Goal: Information Seeking & Learning: Check status

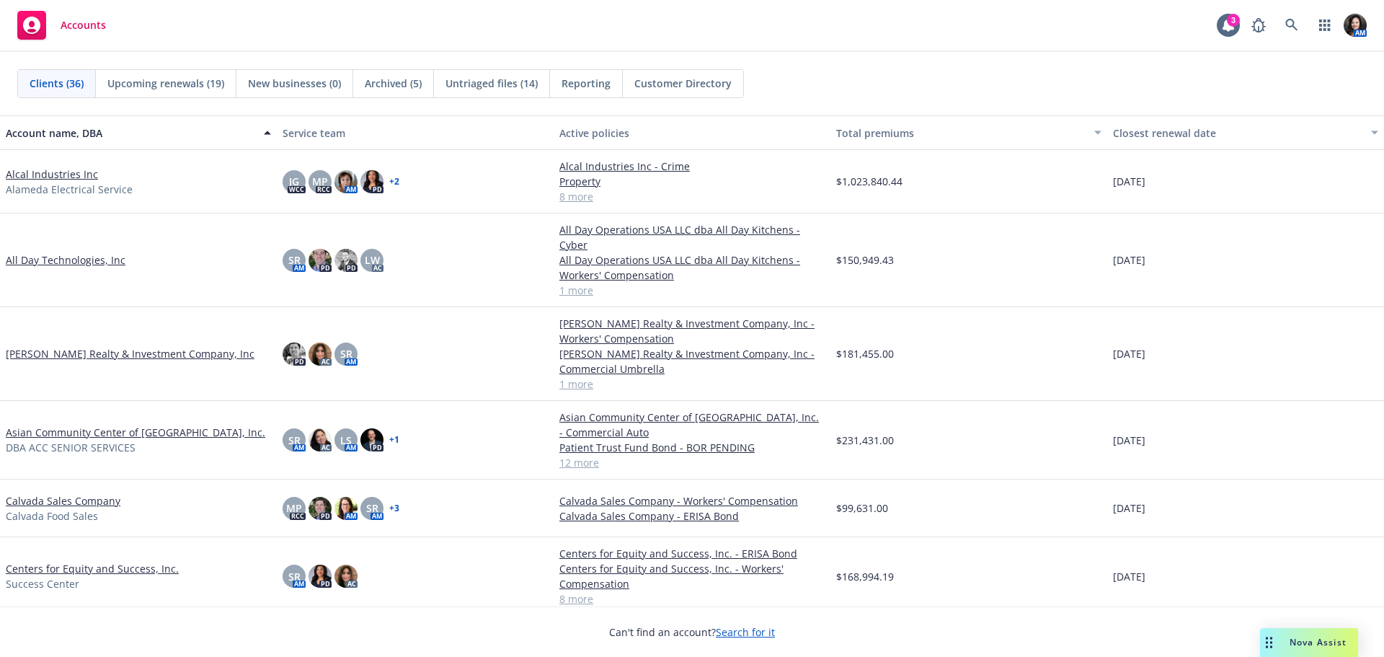
click at [490, 89] on span "Untriaged files (14)" at bounding box center [492, 83] width 92 height 15
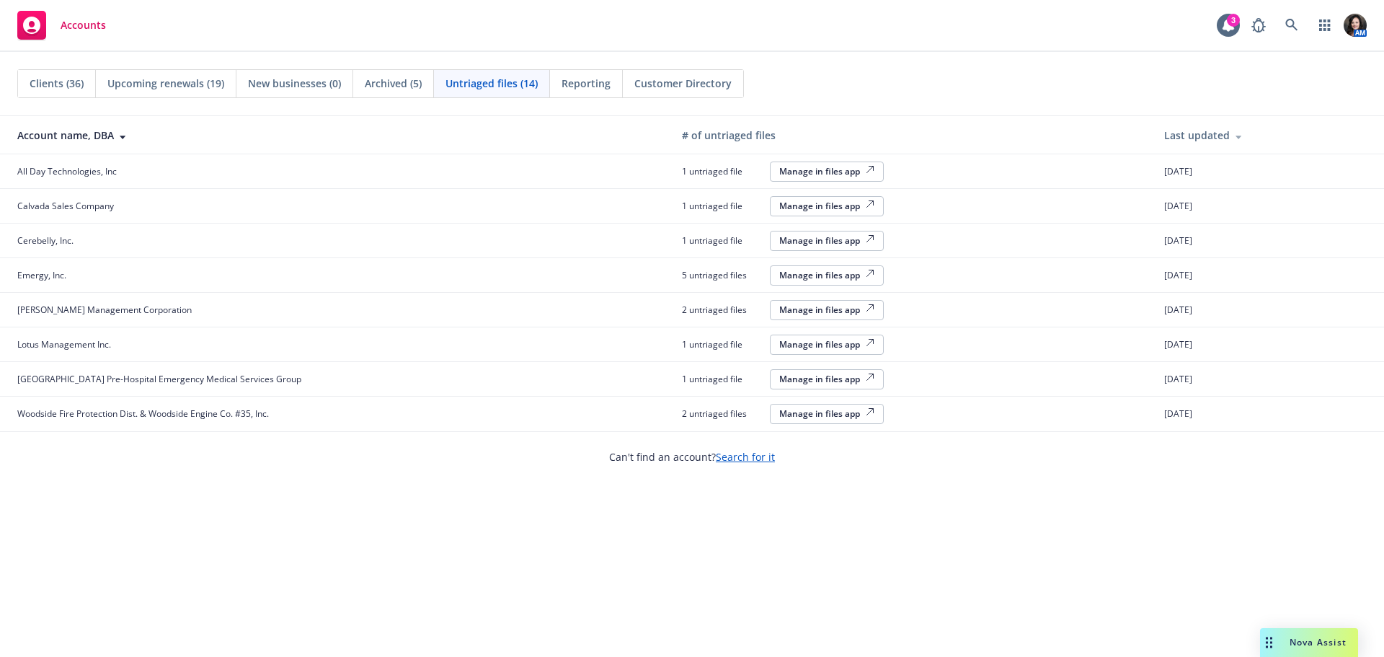
click at [44, 87] on span "Clients (36)" at bounding box center [57, 83] width 54 height 15
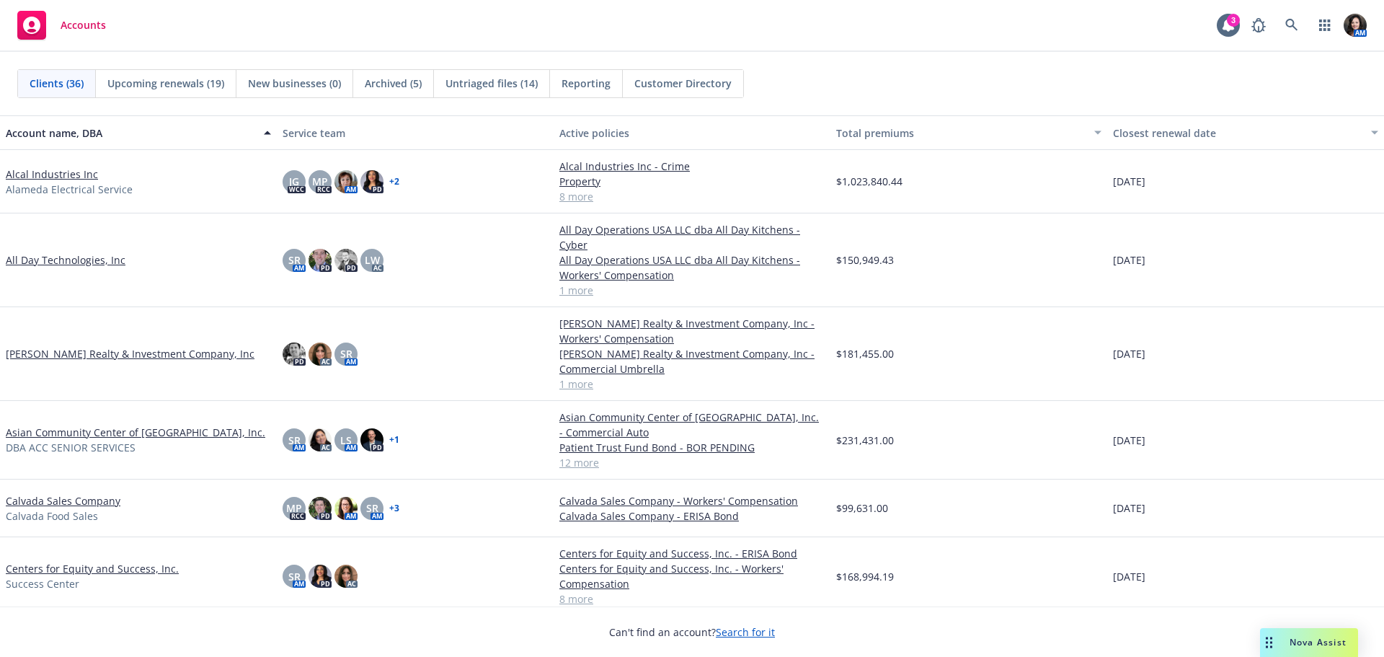
click at [51, 440] on span "DBA ACC SENIOR SERVICES" at bounding box center [71, 447] width 130 height 15
click at [50, 425] on link "Asian Community Center of [GEOGRAPHIC_DATA], Inc." at bounding box center [136, 432] width 260 height 15
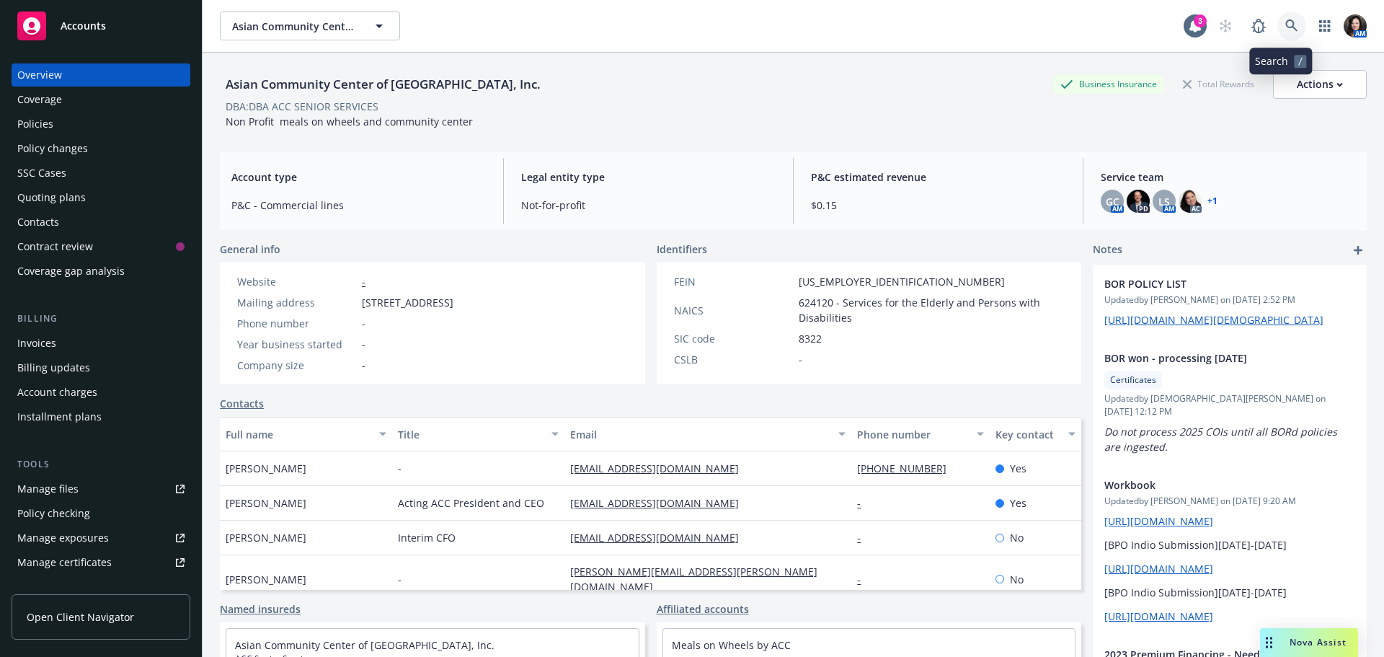
click at [1286, 26] on icon at bounding box center [1292, 25] width 13 height 13
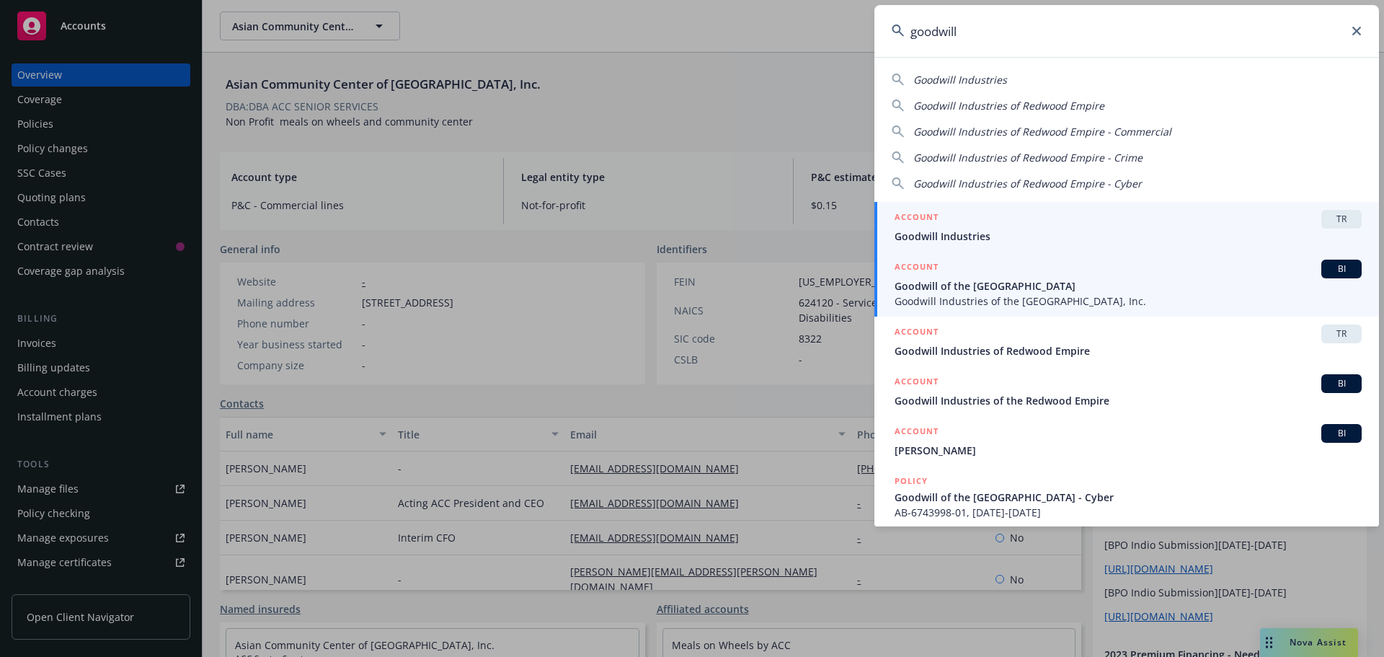
type input "goodwill"
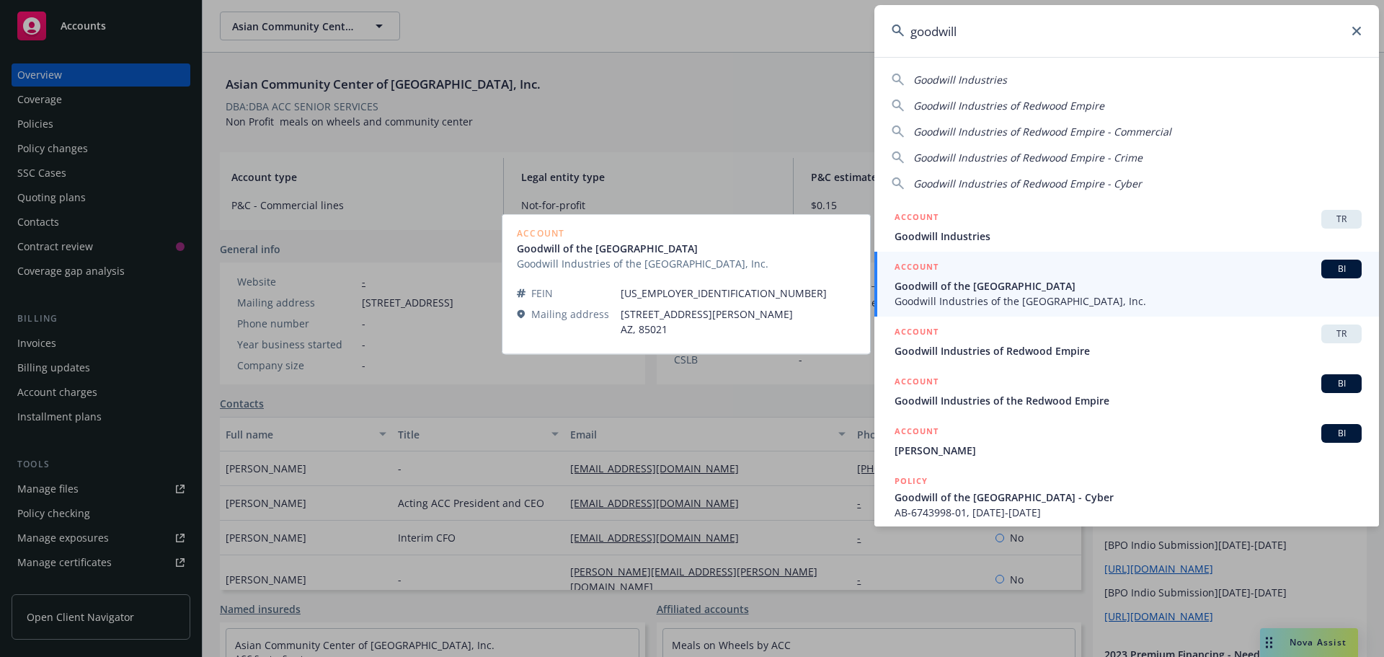
click at [937, 287] on span "Goodwill of the [GEOGRAPHIC_DATA]" at bounding box center [1128, 285] width 467 height 15
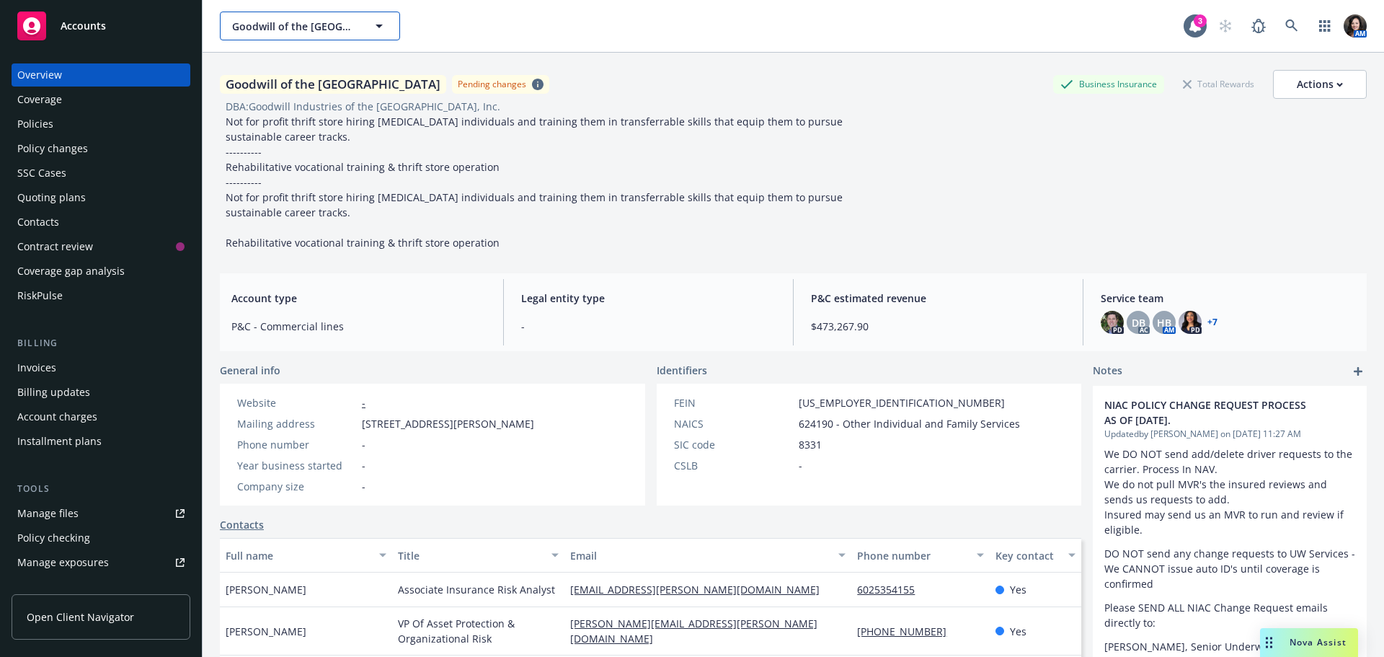
click at [325, 29] on span "Goodwill of the [GEOGRAPHIC_DATA]" at bounding box center [294, 26] width 125 height 15
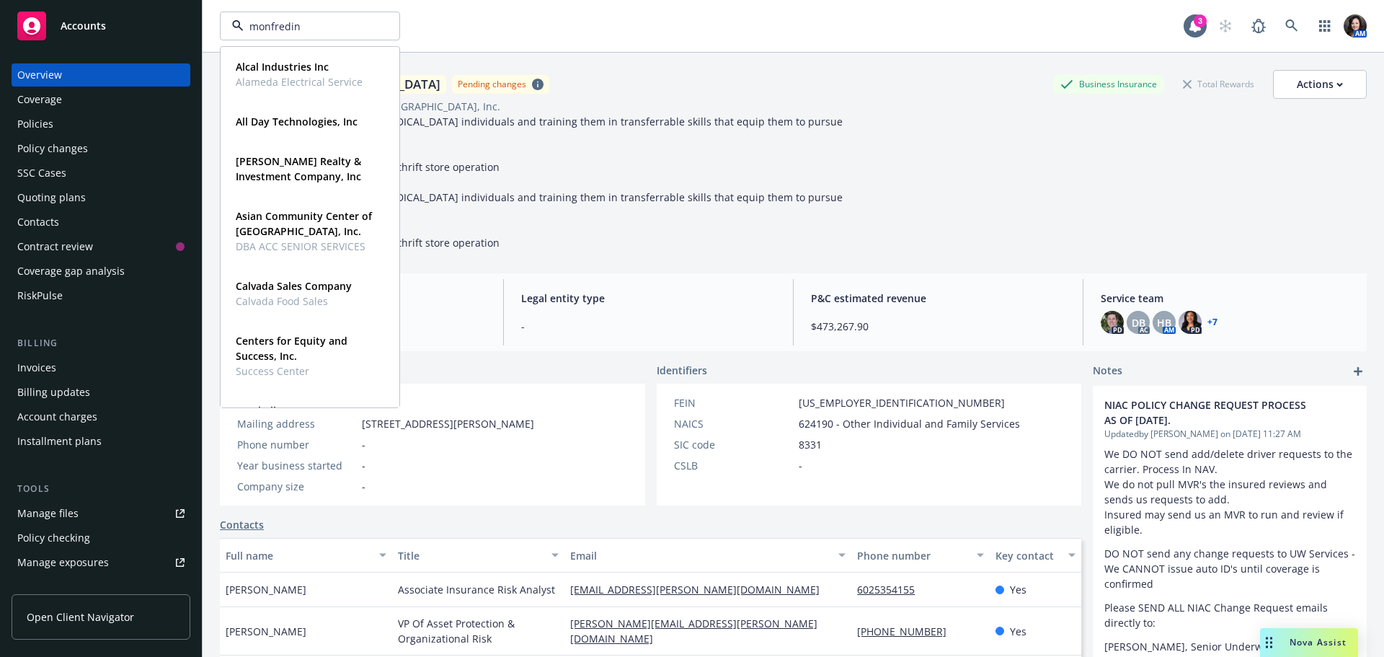
type input "[PERSON_NAME]"
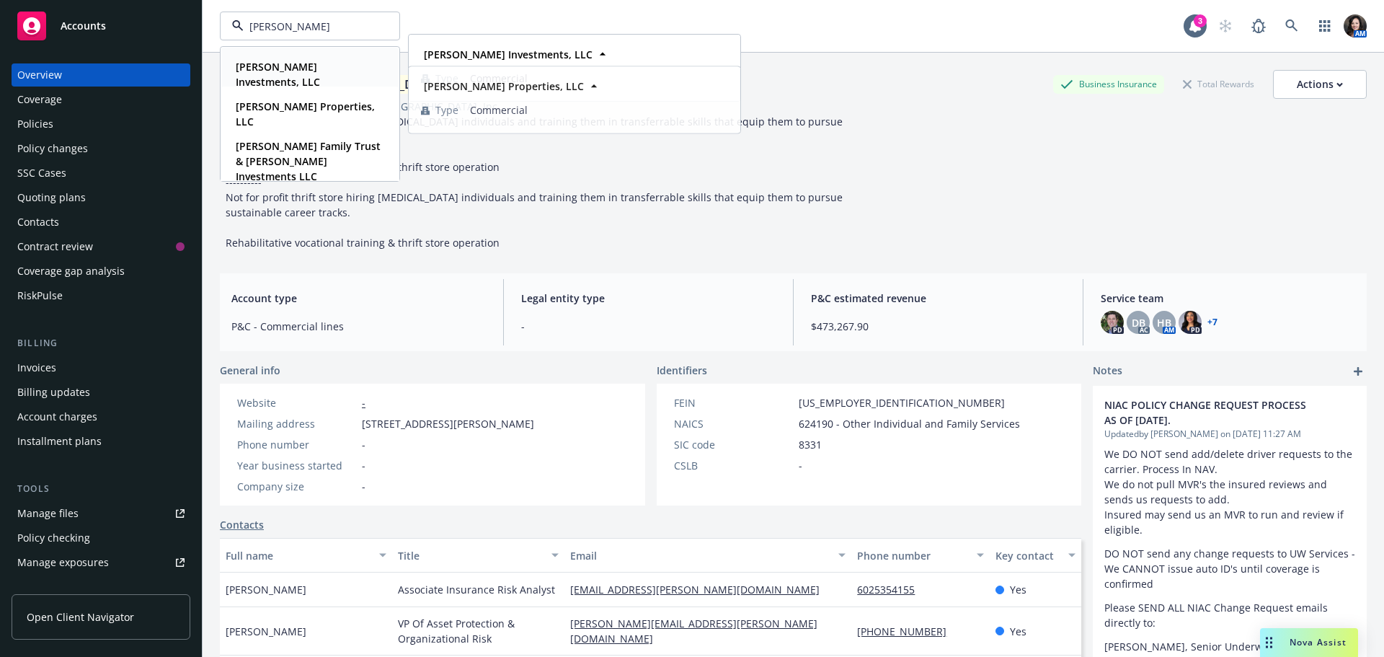
click at [363, 76] on div "[PERSON_NAME] Investments, LLC" at bounding box center [307, 74] width 154 height 36
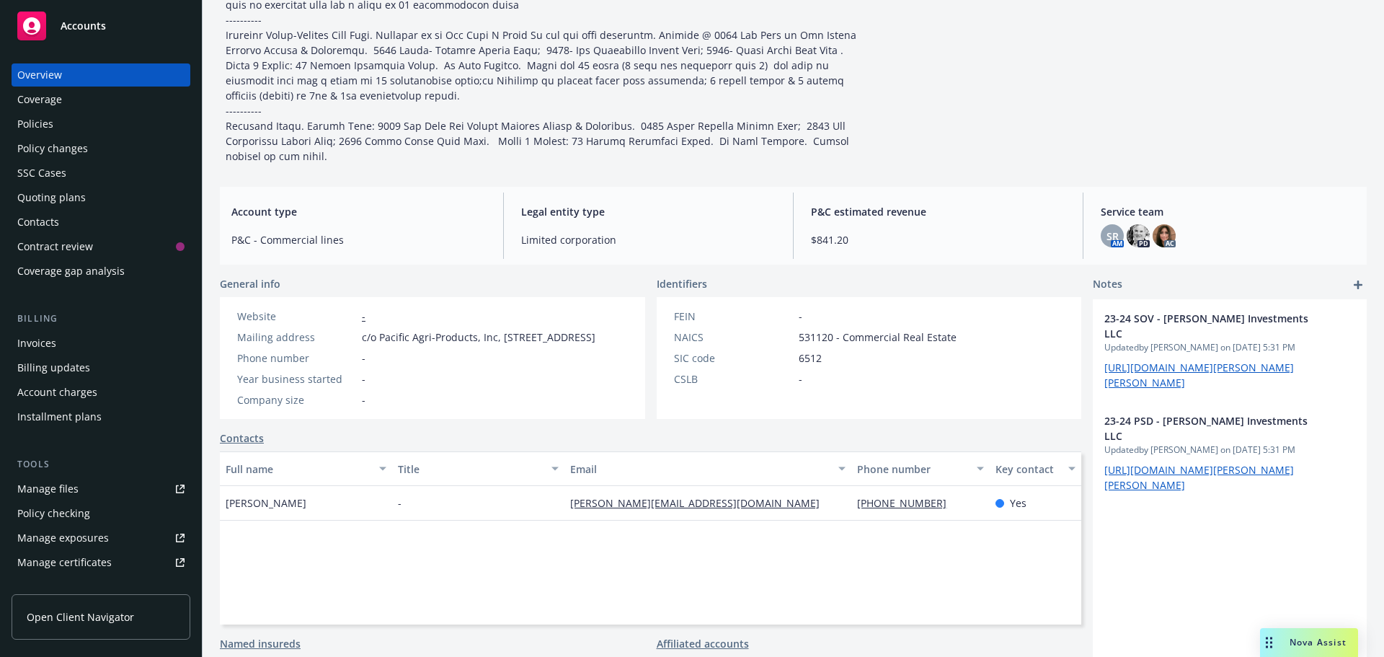
scroll to position [505, 0]
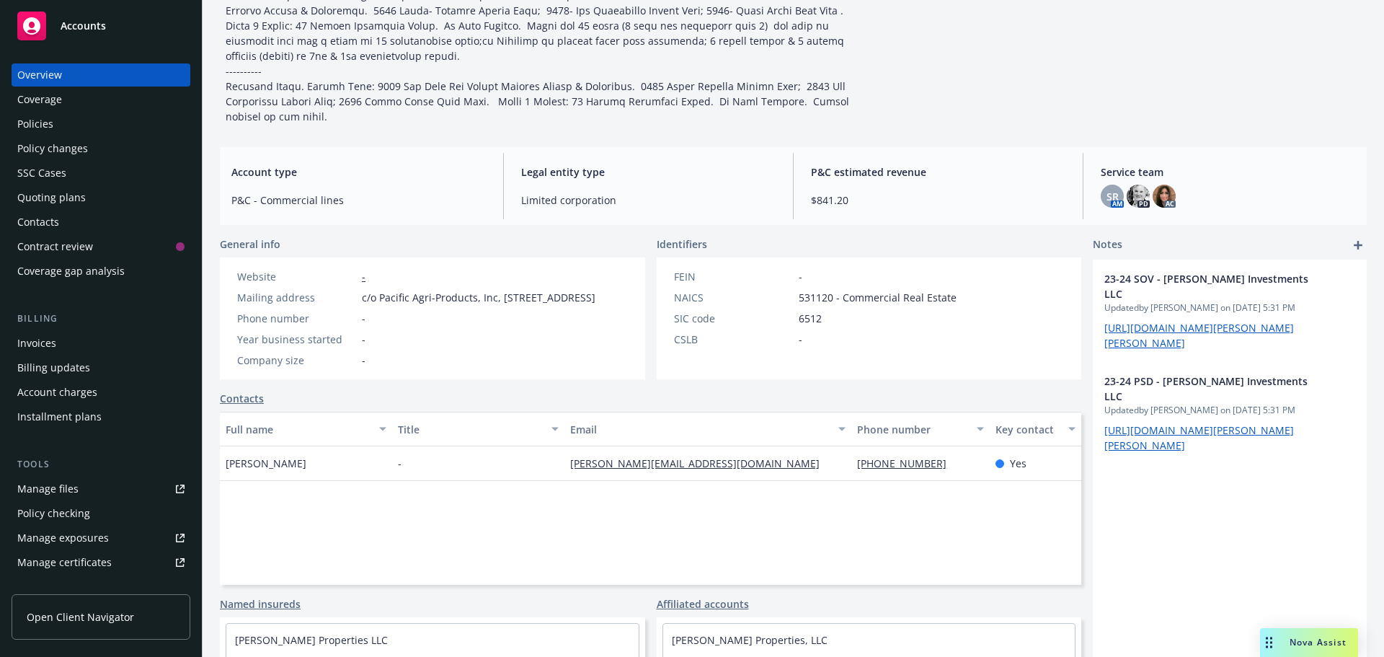
click at [85, 130] on div "Policies" at bounding box center [100, 123] width 167 height 23
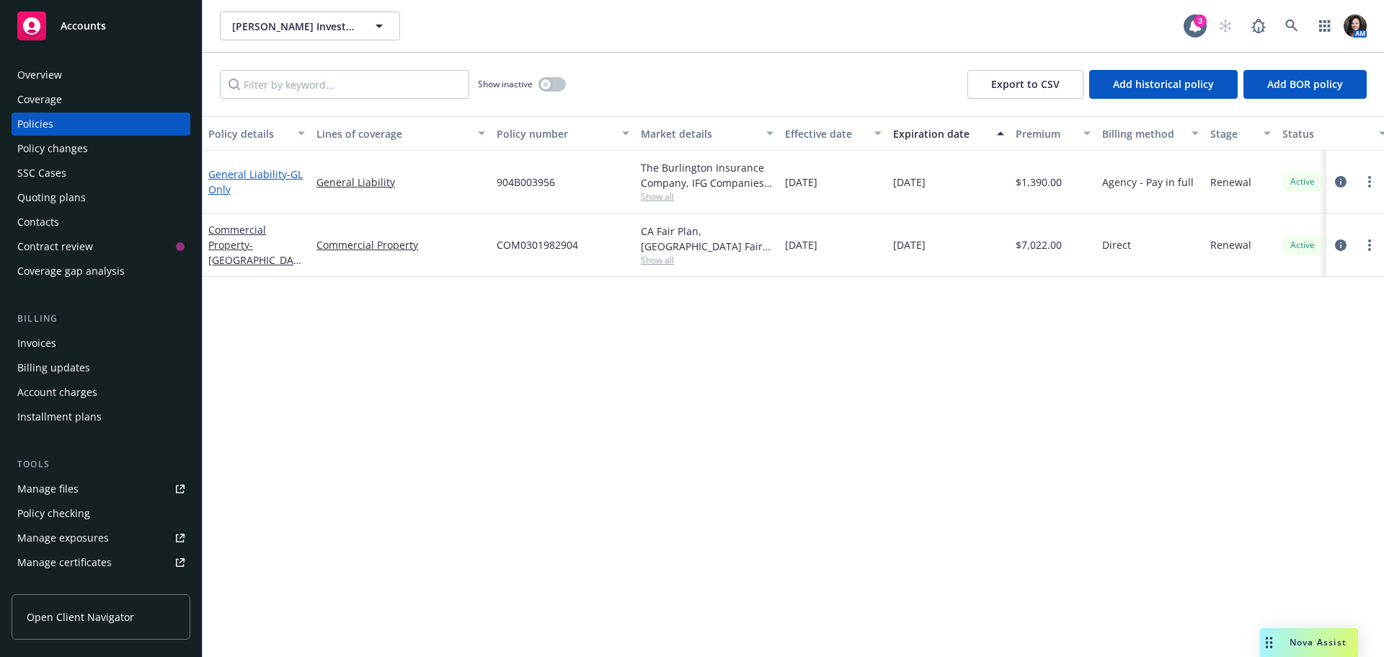
click at [215, 183] on span "- GL Only" at bounding box center [255, 181] width 94 height 29
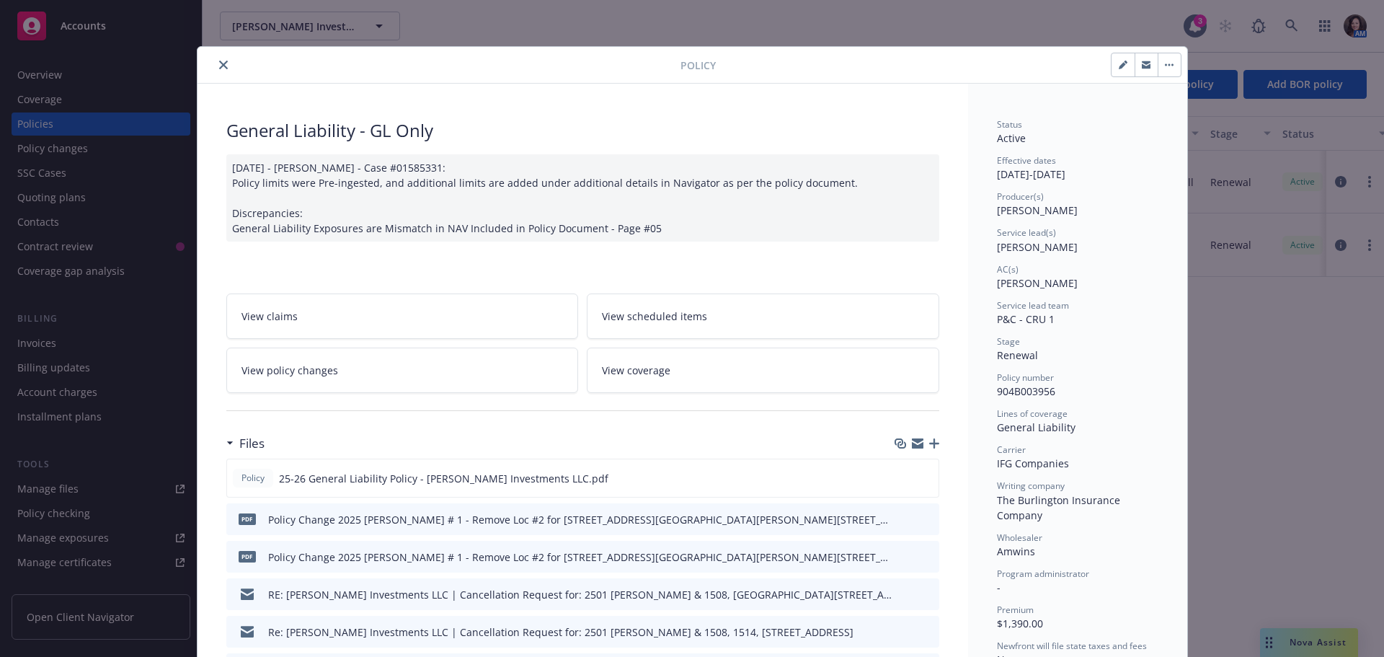
click at [219, 63] on icon "close" at bounding box center [223, 65] width 9 height 9
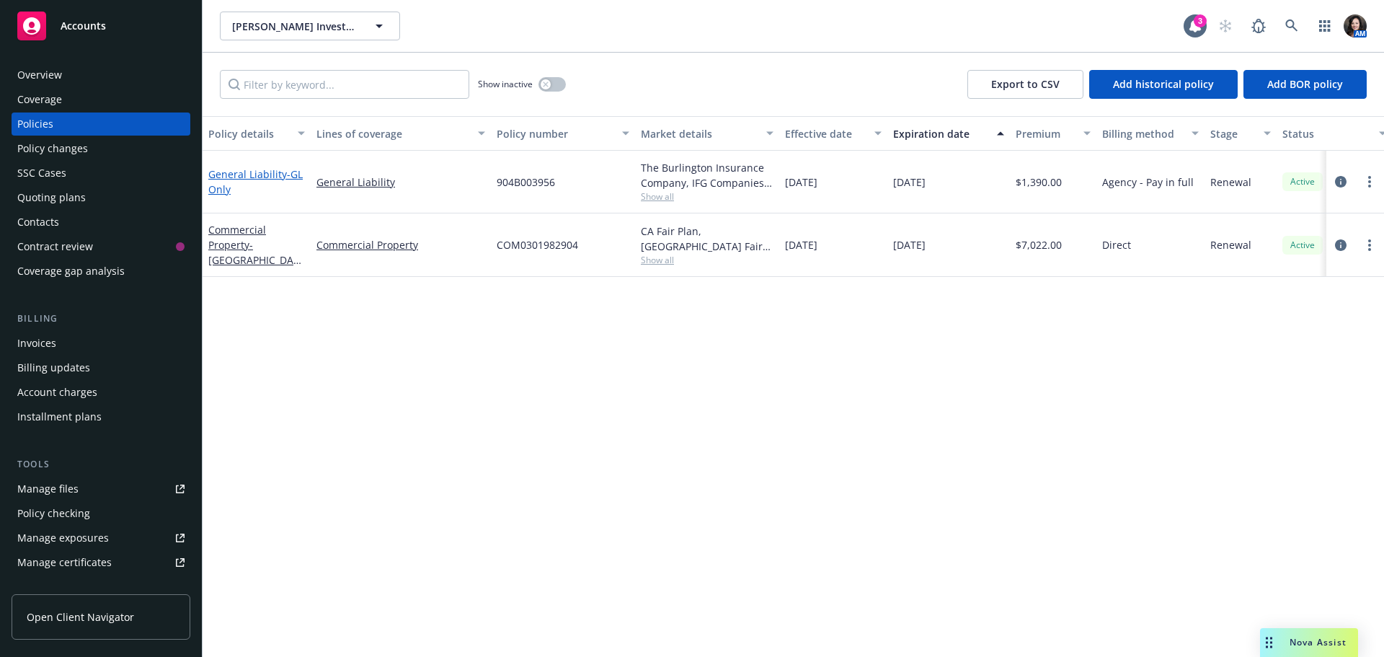
click at [229, 180] on link "General Liability - GL Only" at bounding box center [255, 181] width 94 height 29
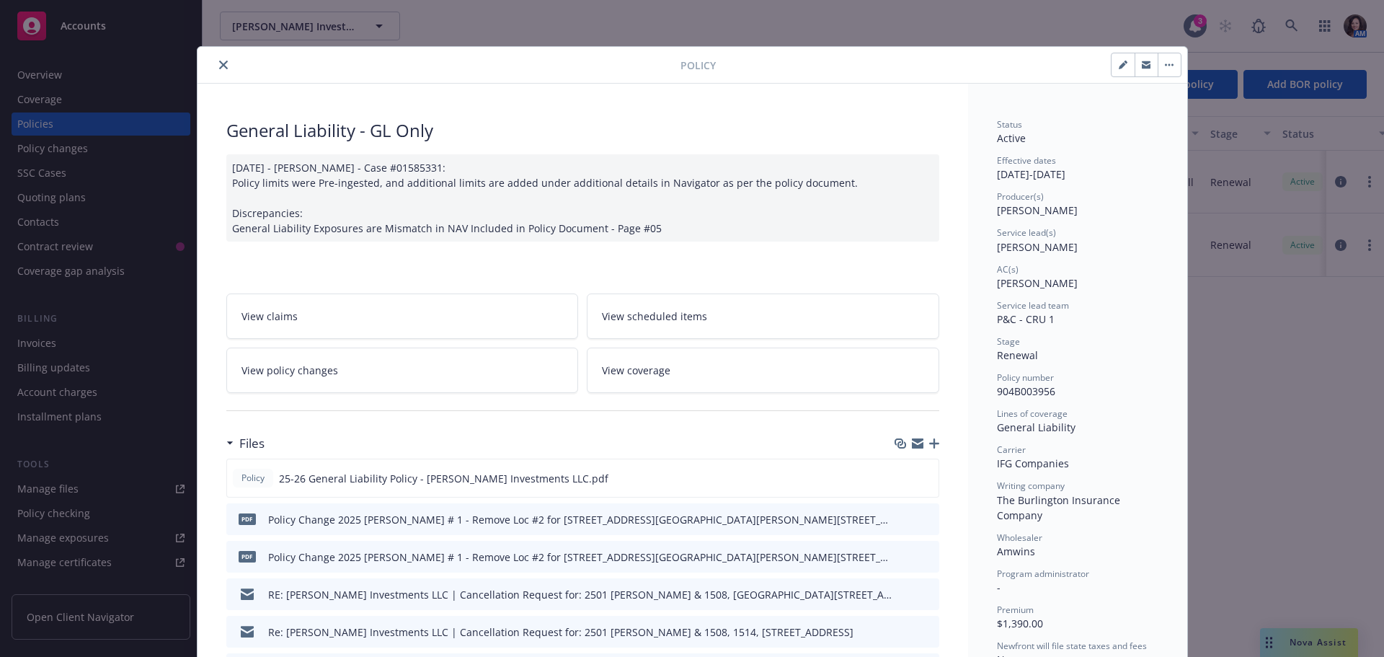
scroll to position [43, 0]
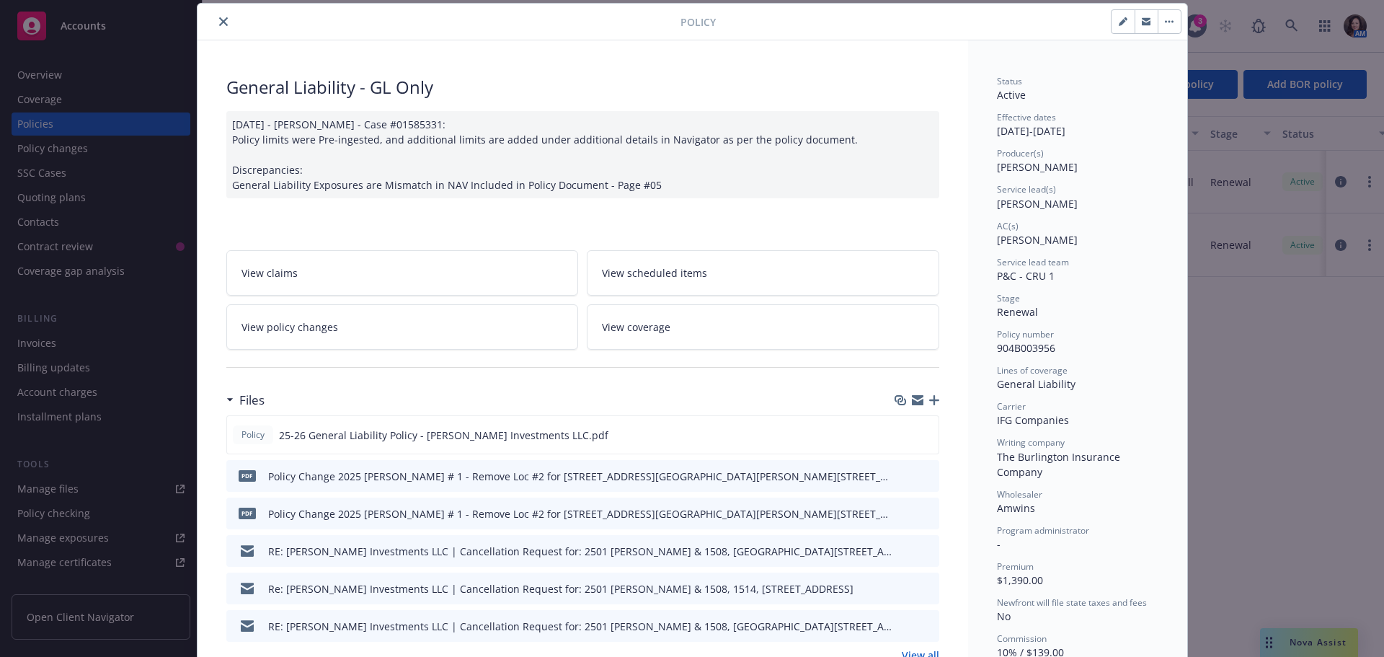
click at [417, 333] on link "View policy changes" at bounding box center [402, 326] width 353 height 45
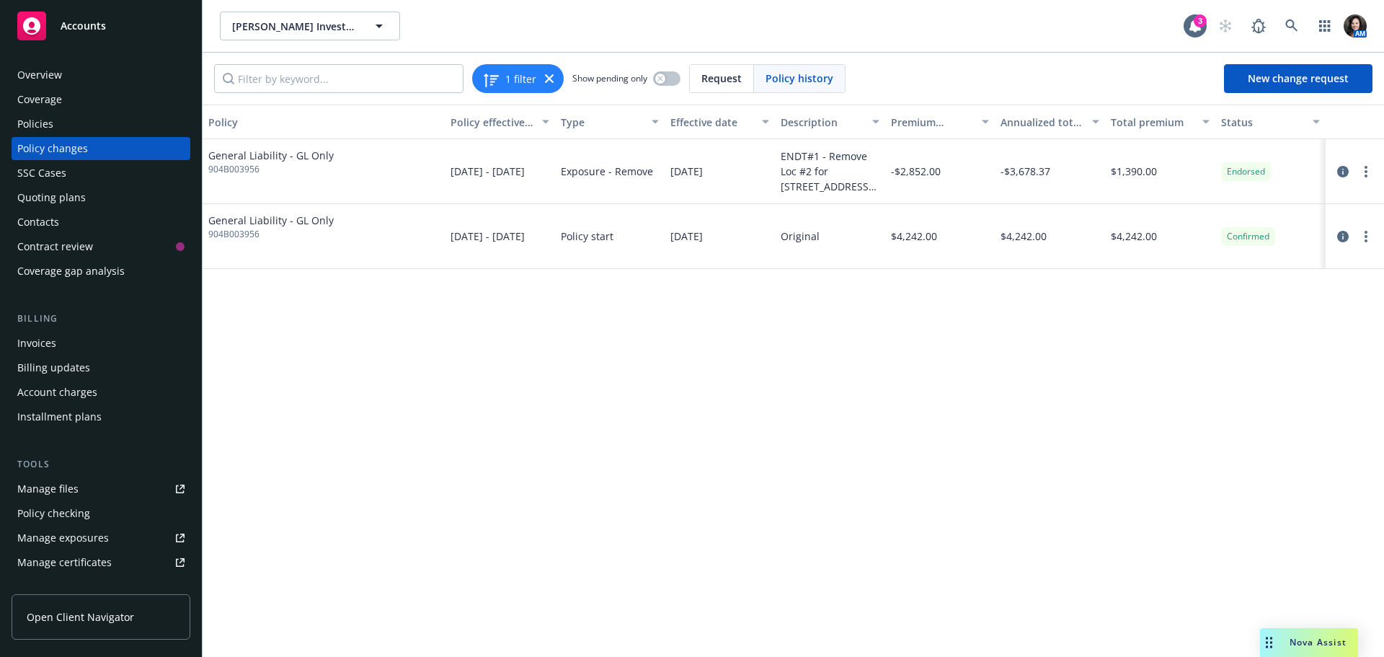
click at [43, 345] on div "Invoices" at bounding box center [36, 343] width 39 height 23
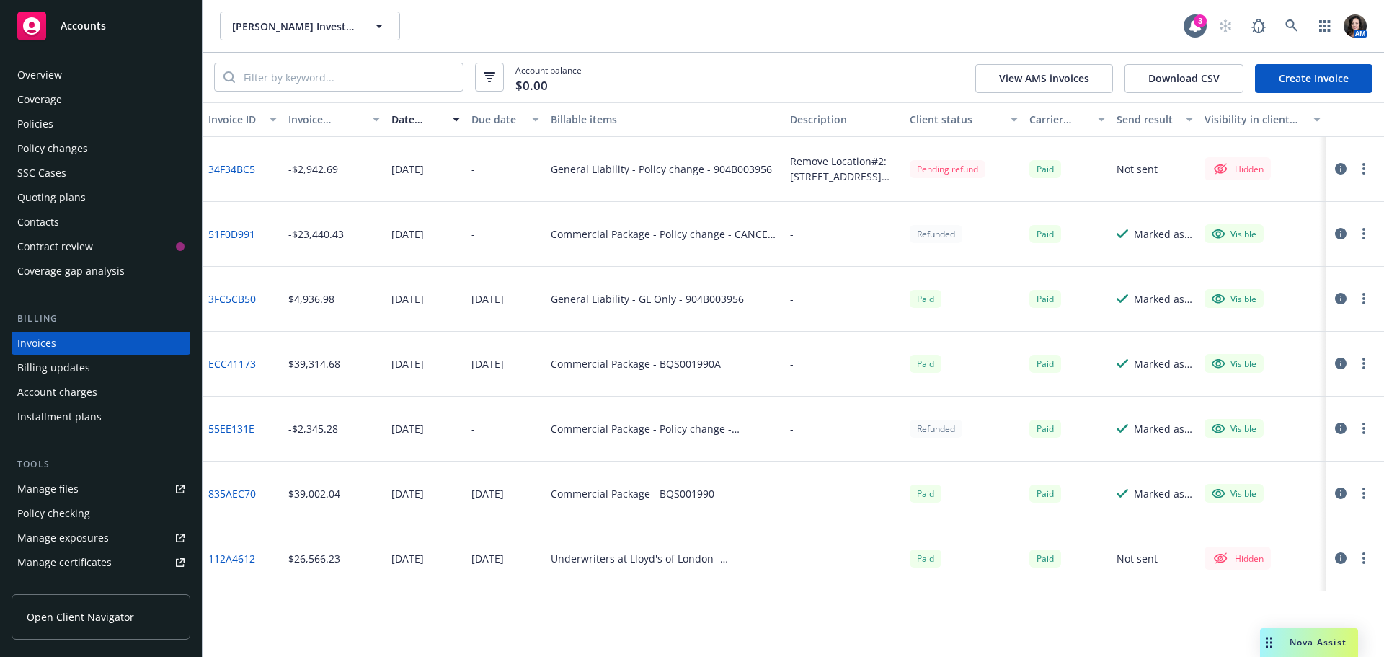
click at [226, 231] on link "51F0D991" at bounding box center [231, 233] width 47 height 15
click at [243, 168] on link "34F34BC5" at bounding box center [231, 169] width 47 height 15
click at [74, 168] on div "SSC Cases" at bounding box center [100, 173] width 167 height 23
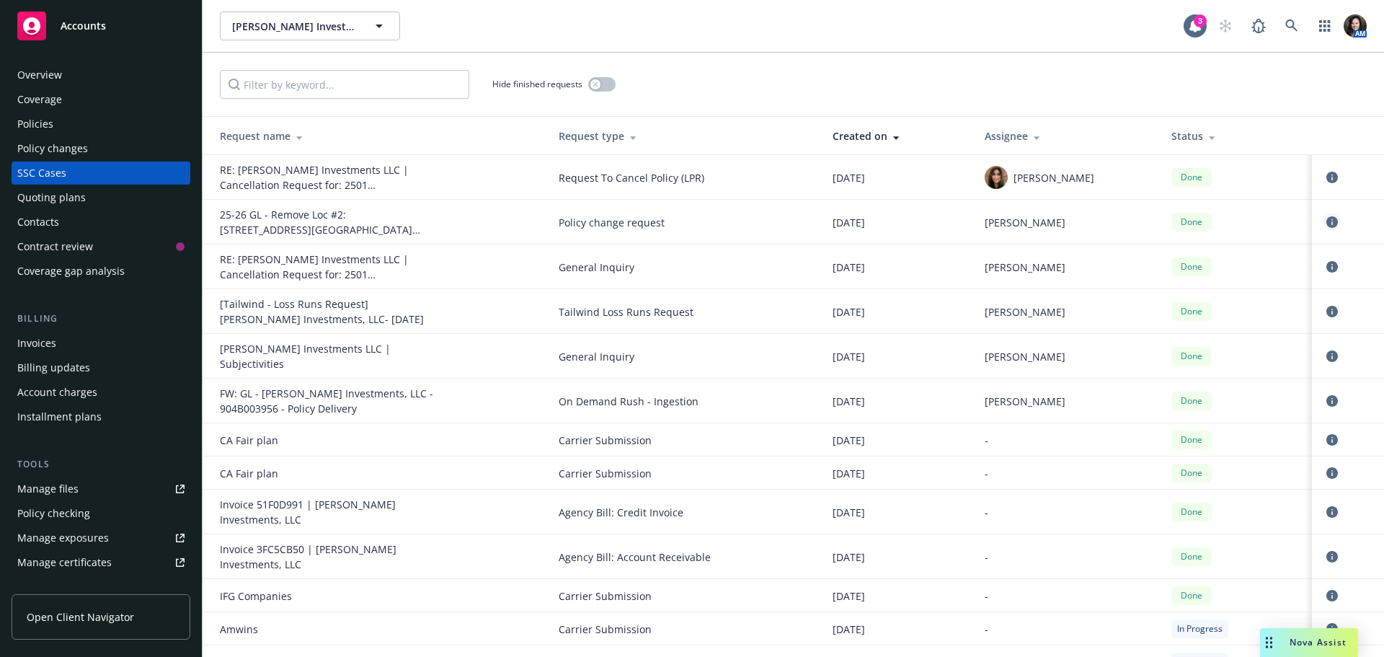
click at [1329, 218] on link "circleInformation" at bounding box center [1332, 221] width 17 height 17
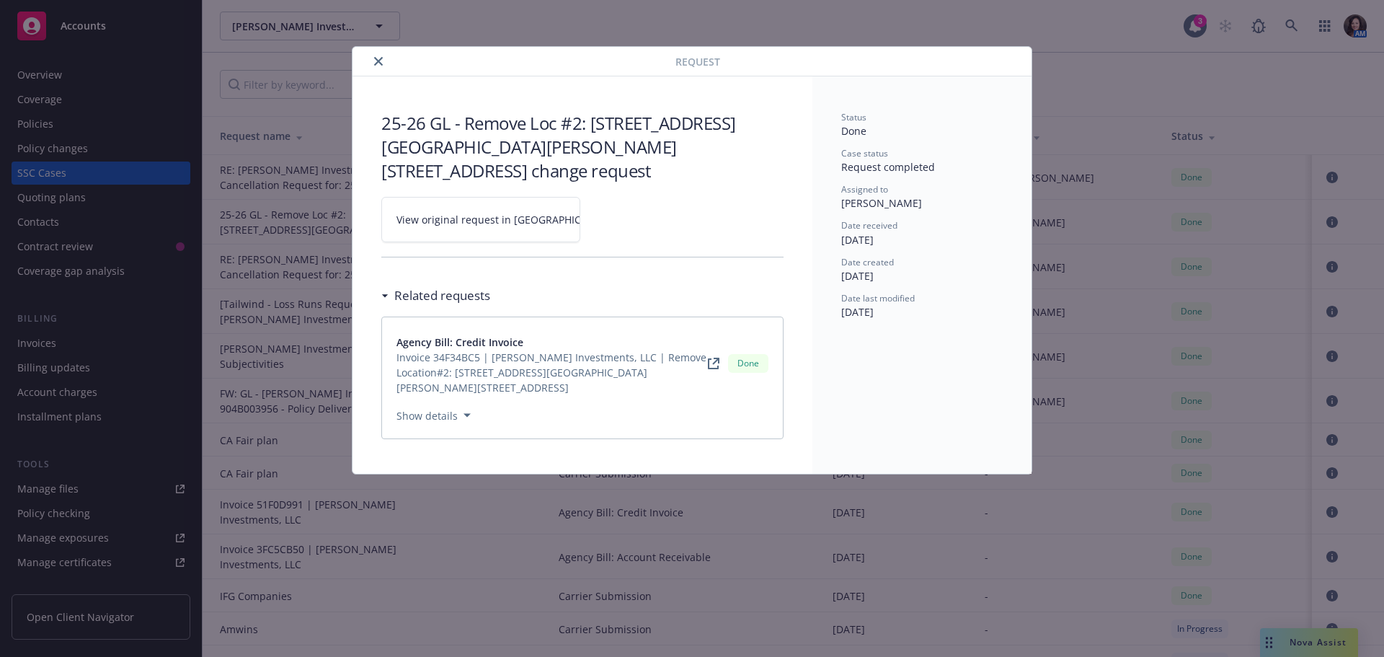
click at [407, 220] on span "View original request in [GEOGRAPHIC_DATA]" at bounding box center [506, 219] width 218 height 15
click at [385, 58] on button "close" at bounding box center [378, 61] width 17 height 17
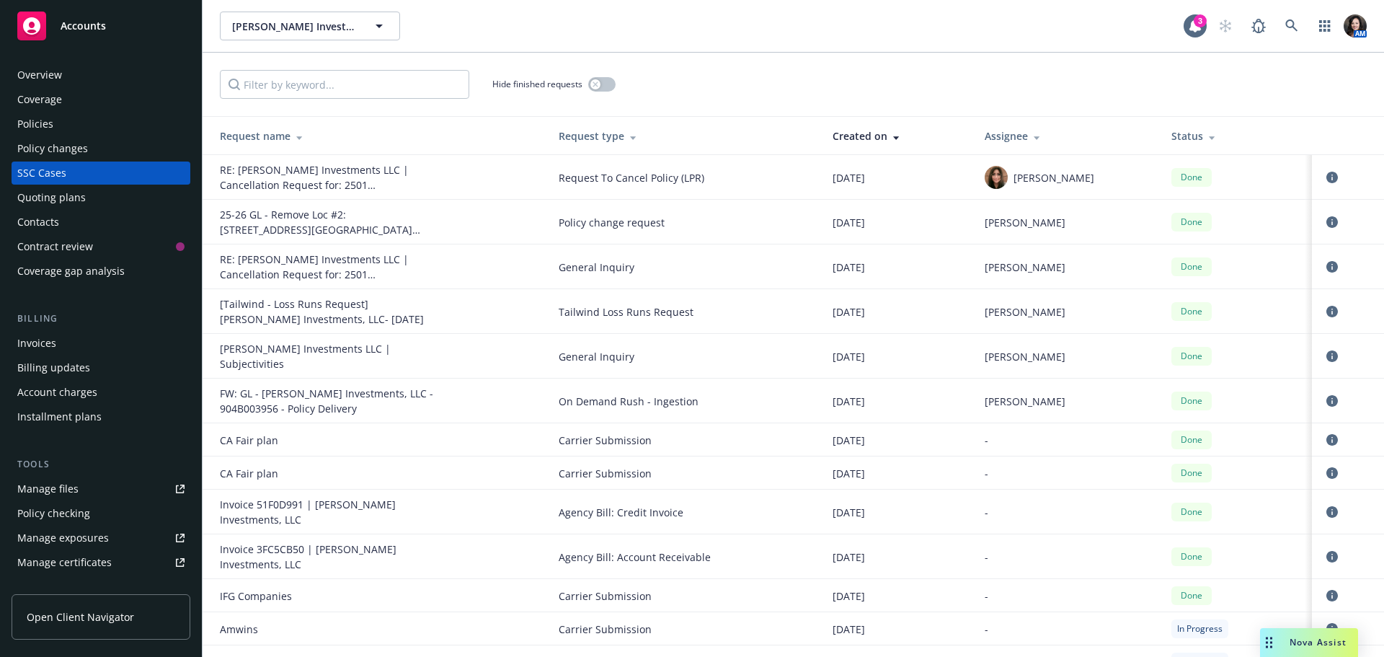
click at [85, 127] on div "Policies" at bounding box center [100, 123] width 167 height 23
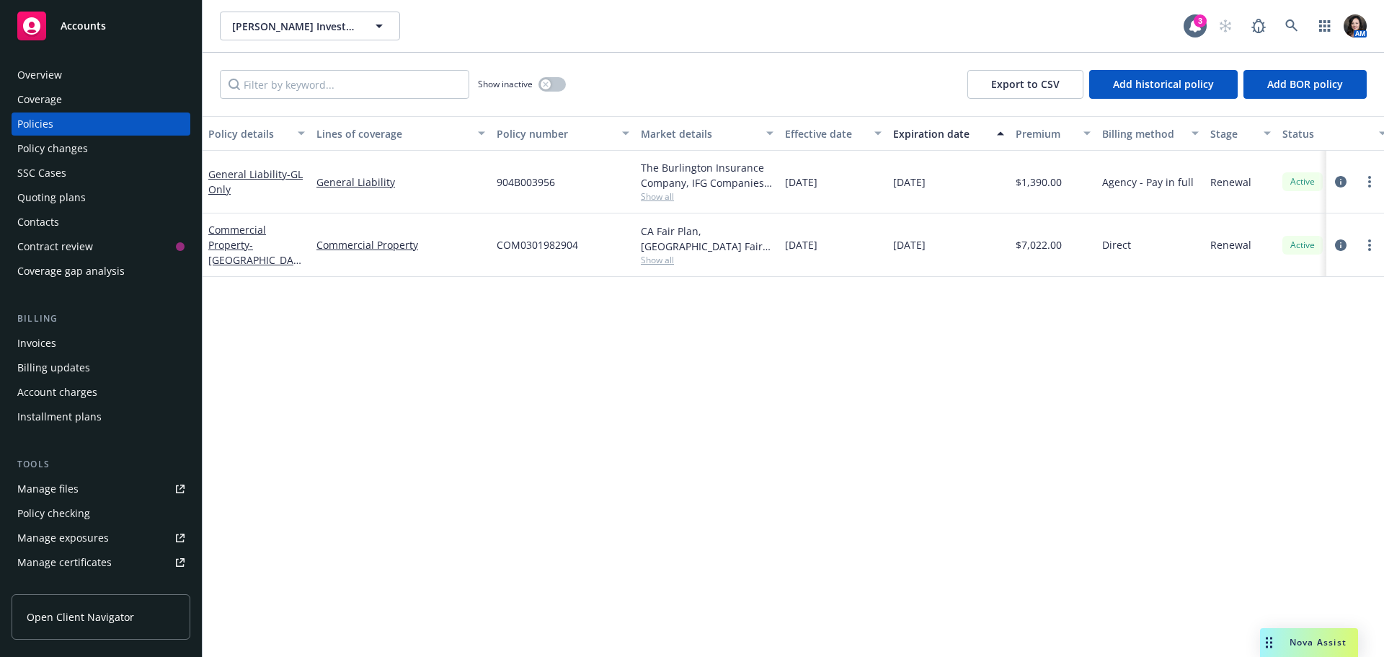
click at [567, 86] on div "Show inactive Export to CSV Add historical policy Add BOR policy" at bounding box center [794, 84] width 1182 height 63
click at [562, 87] on button "button" at bounding box center [552, 84] width 27 height 14
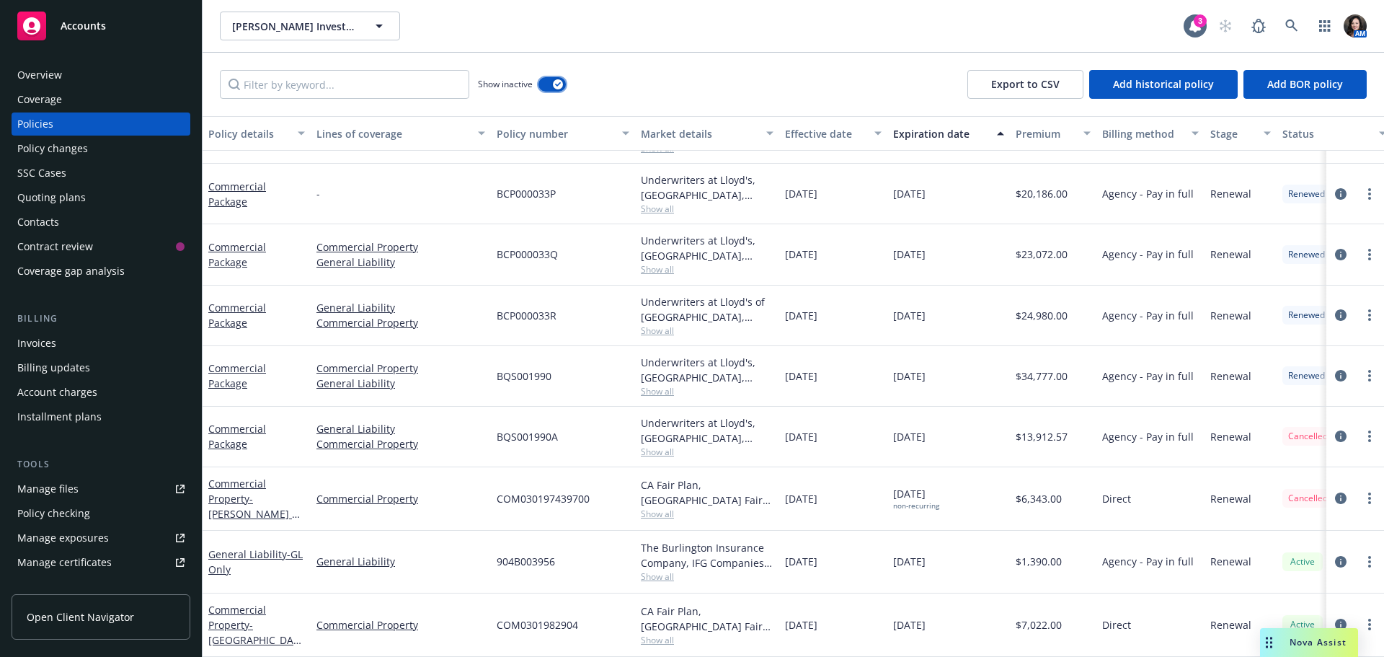
scroll to position [116, 0]
click at [27, 348] on div "Invoices" at bounding box center [36, 343] width 39 height 23
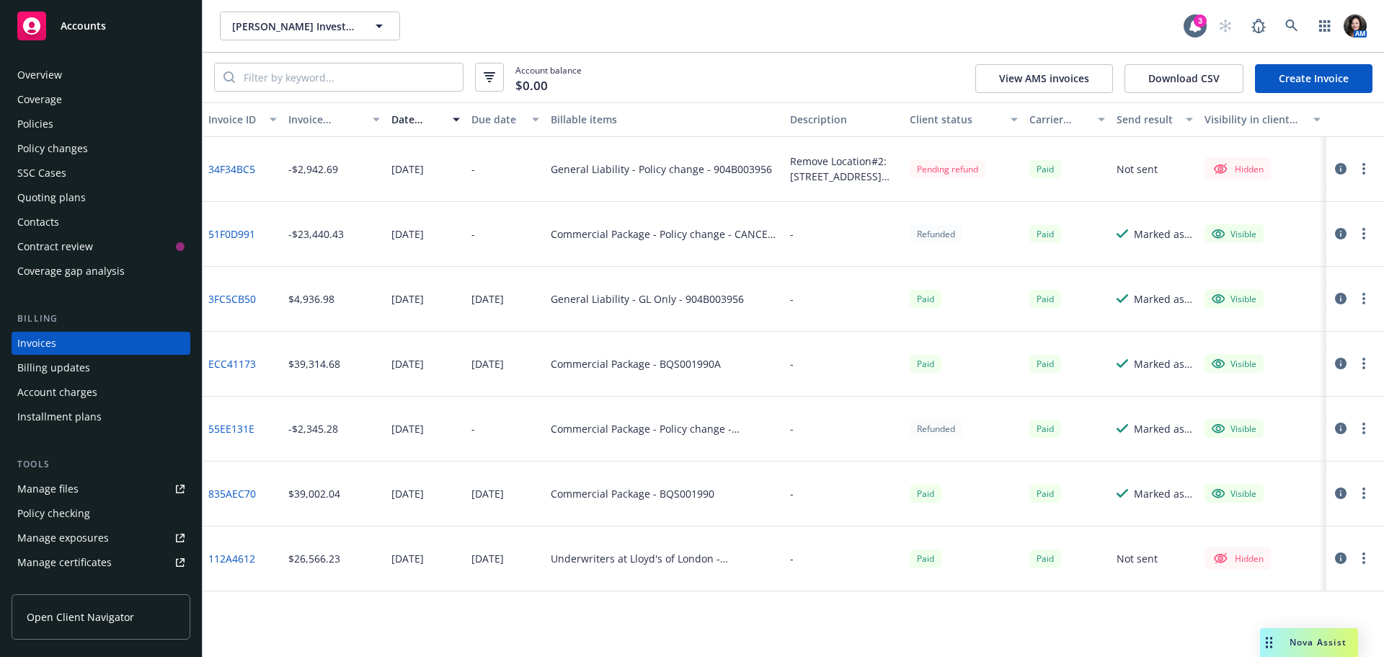
click at [84, 118] on div "Policies" at bounding box center [100, 123] width 167 height 23
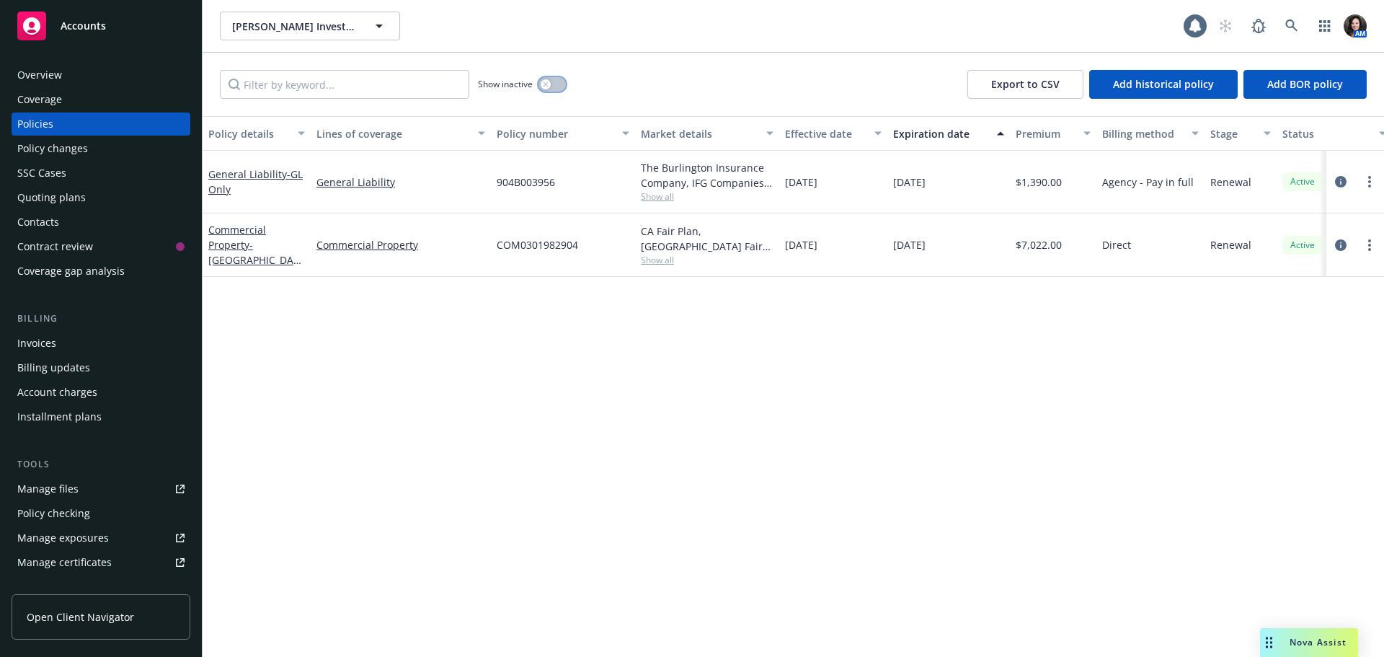
click at [546, 79] on div "button" at bounding box center [546, 84] width 10 height 10
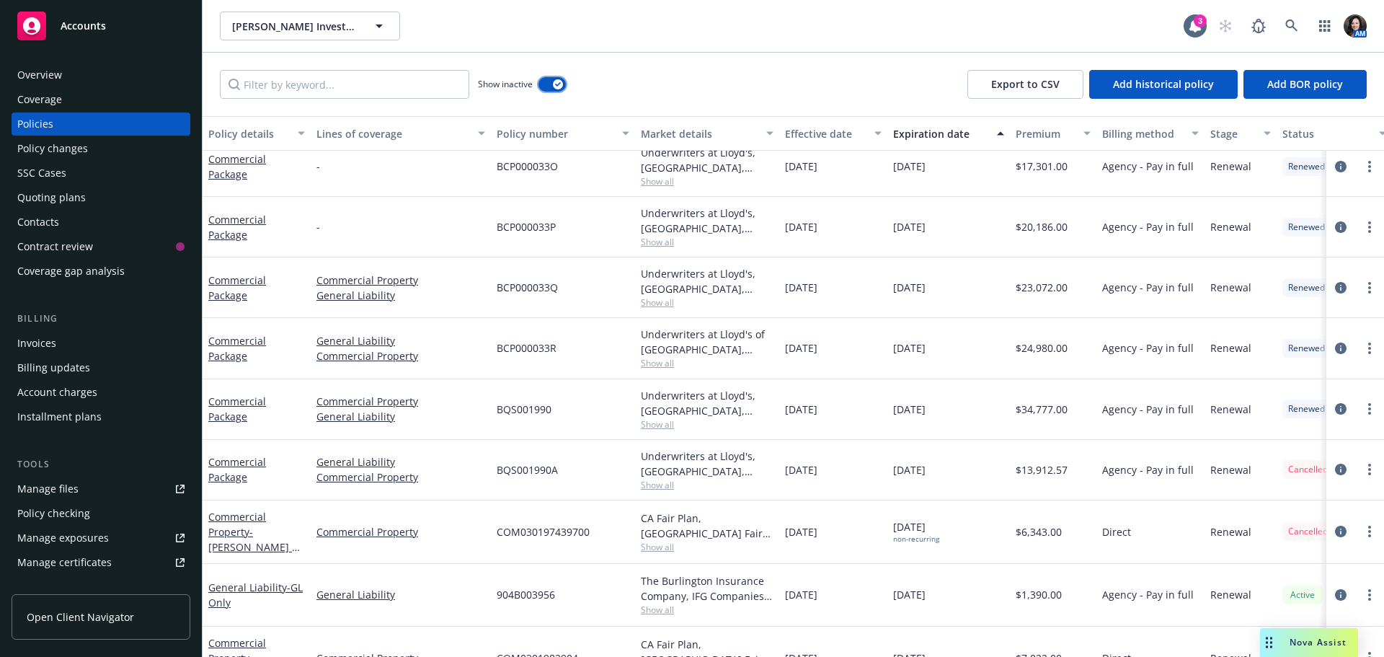
scroll to position [116, 0]
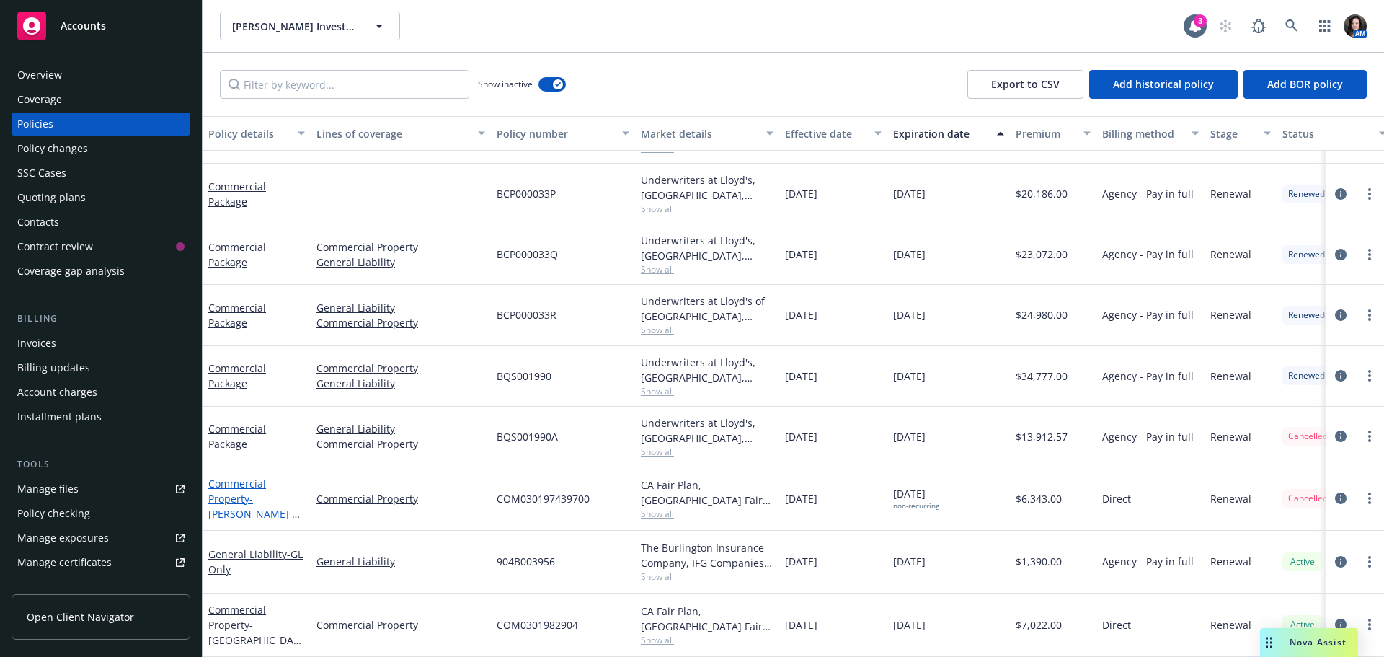
click at [235, 493] on link "Commercial Property - [PERSON_NAME] & Union Property Only" at bounding box center [253, 514] width 91 height 74
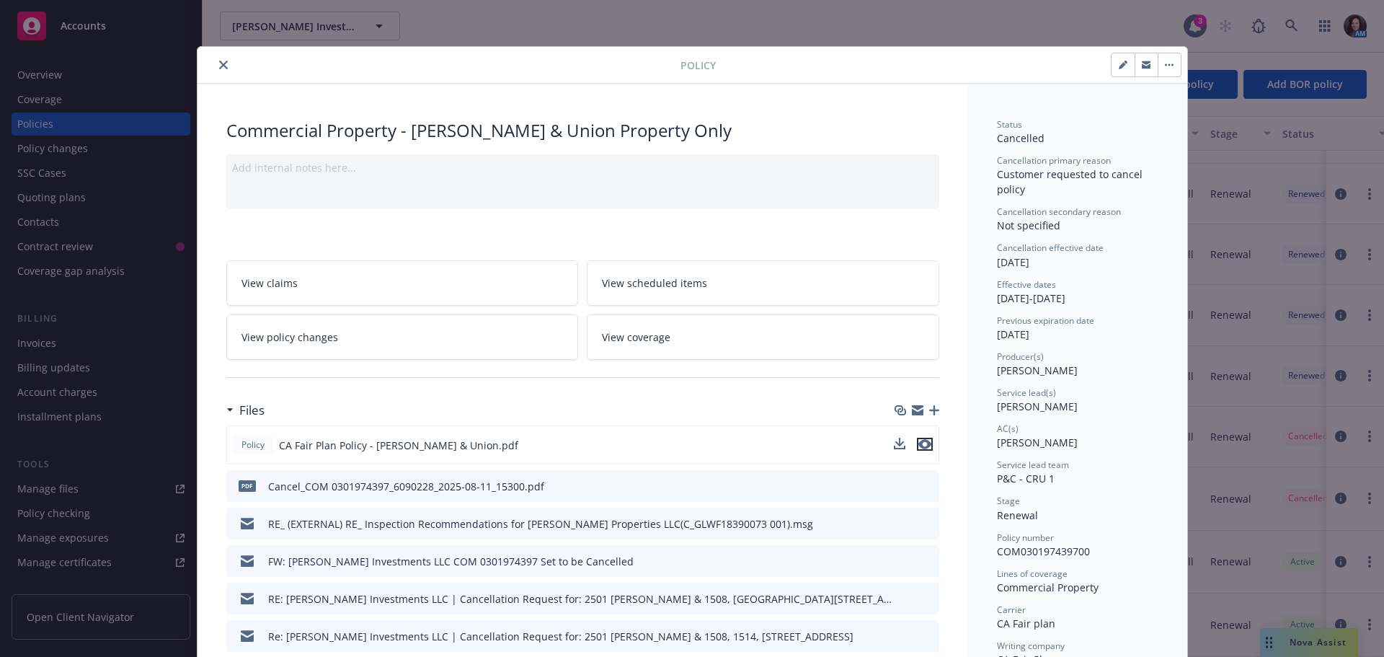
click at [919, 445] on icon "preview file" at bounding box center [925, 444] width 13 height 10
click at [215, 69] on button "close" at bounding box center [223, 64] width 17 height 17
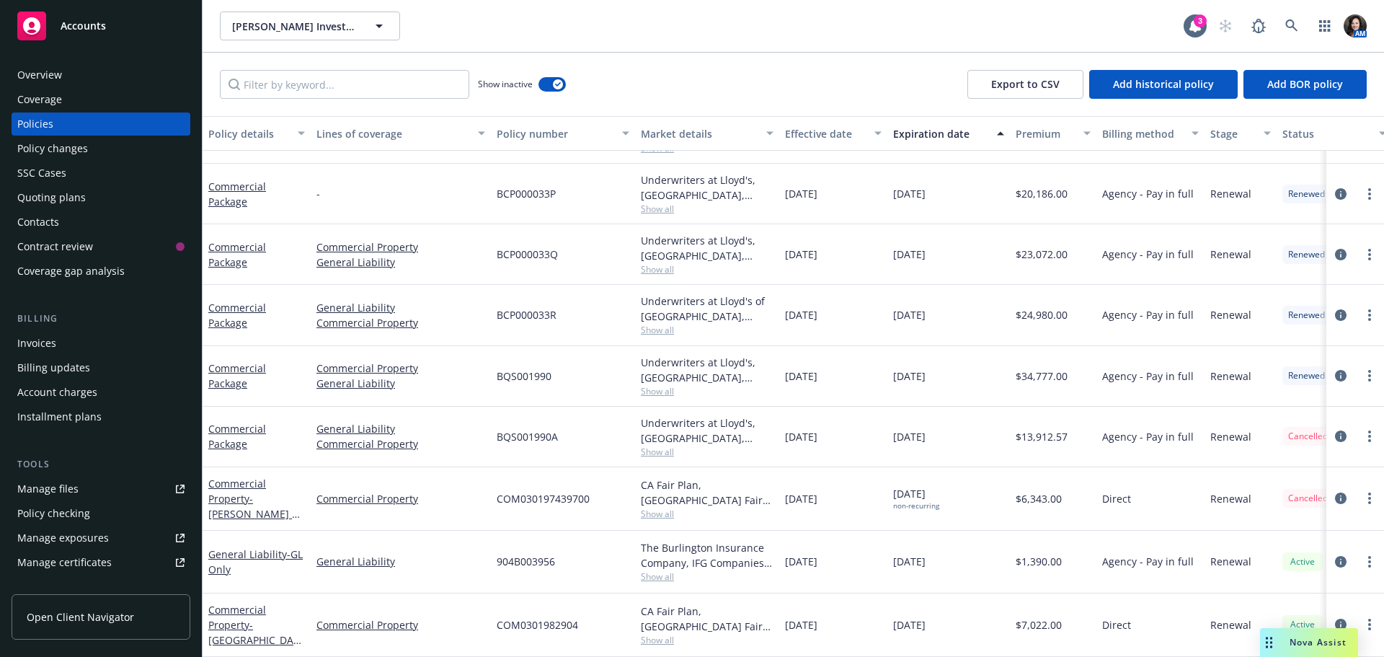
click at [89, 345] on div "Invoices" at bounding box center [100, 343] width 167 height 23
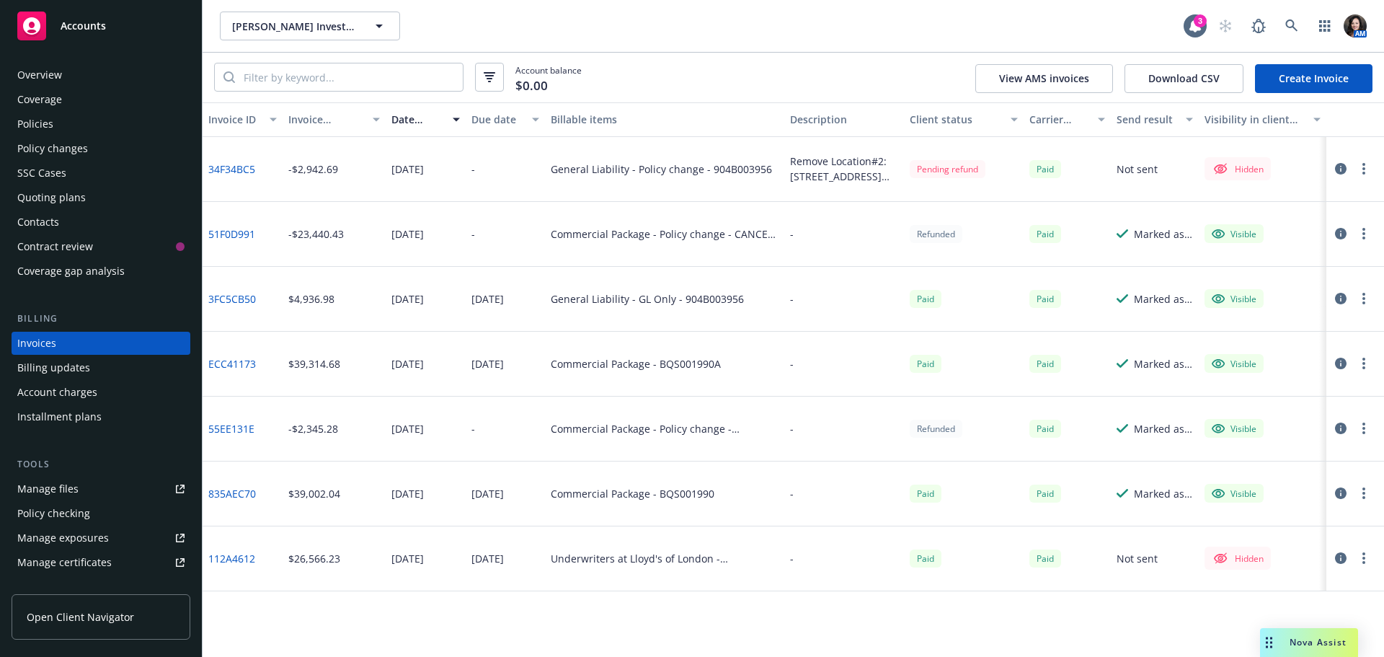
click at [224, 167] on link "34F34BC5" at bounding box center [231, 169] width 47 height 15
click at [84, 113] on div "Policies" at bounding box center [100, 123] width 167 height 23
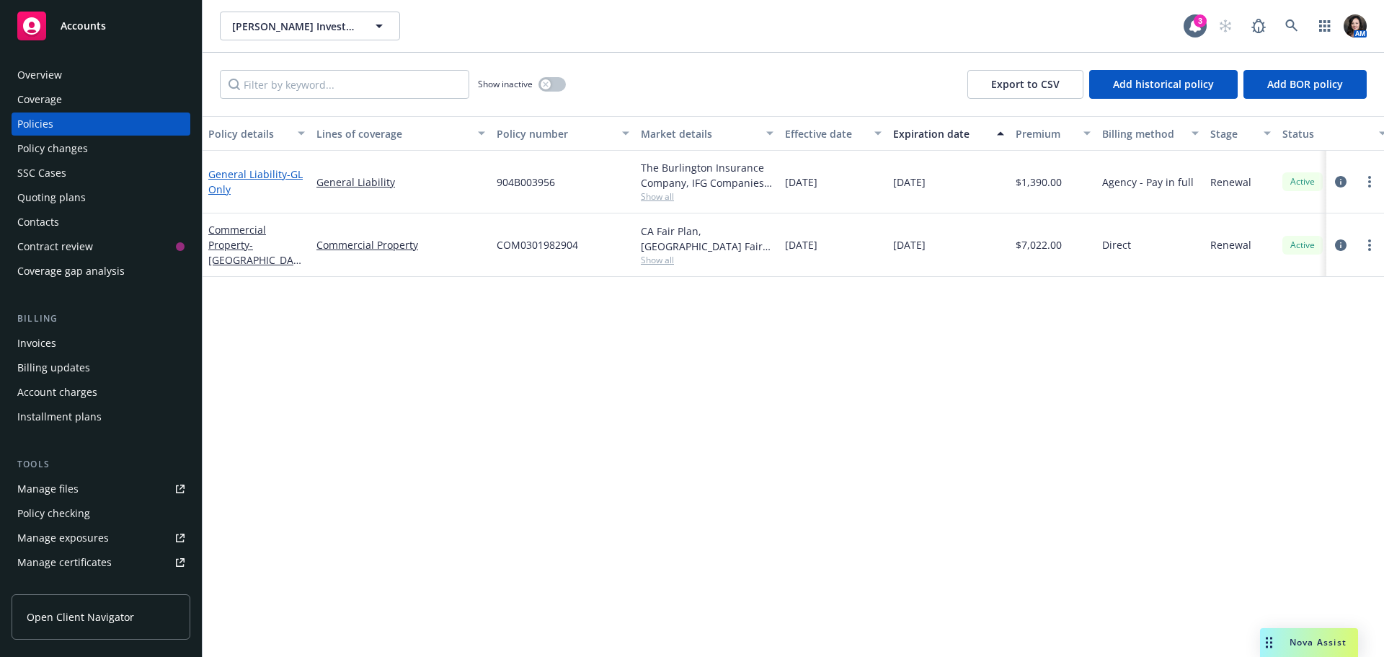
click at [242, 184] on span "- GL Only" at bounding box center [255, 181] width 94 height 29
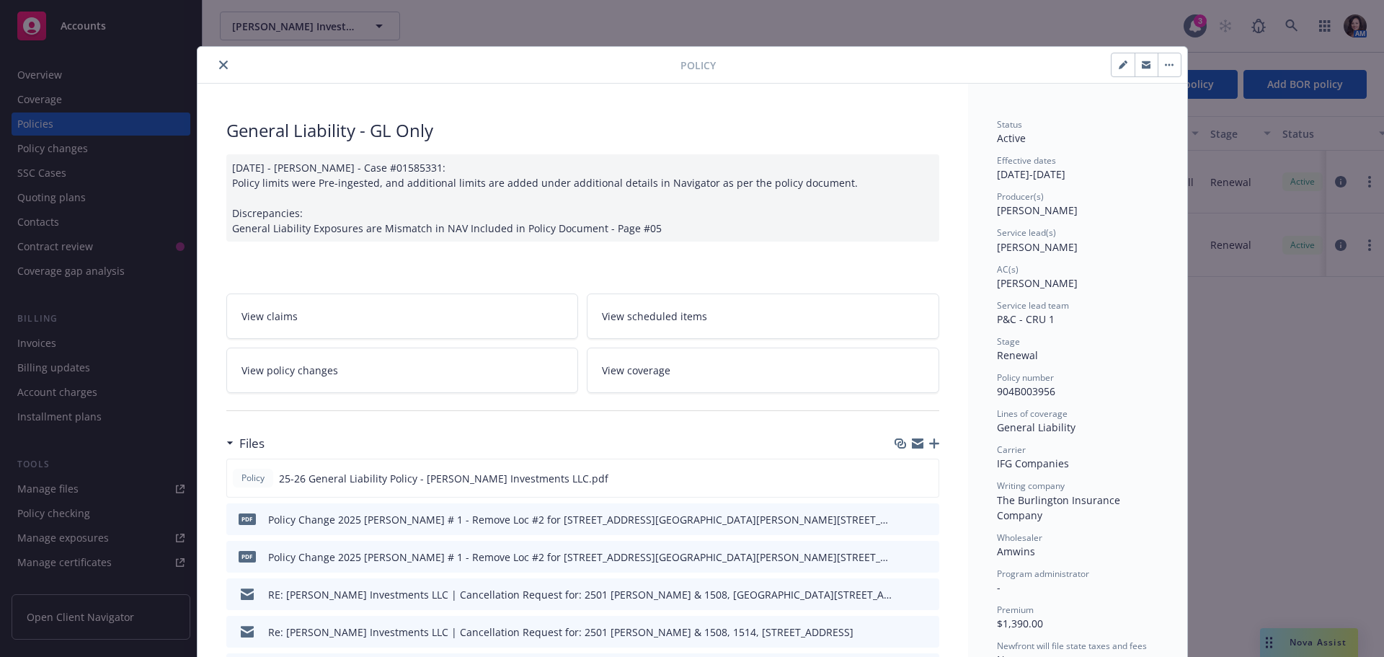
click at [293, 366] on span "View policy changes" at bounding box center [290, 370] width 97 height 15
